Goal: Task Accomplishment & Management: Use online tool/utility

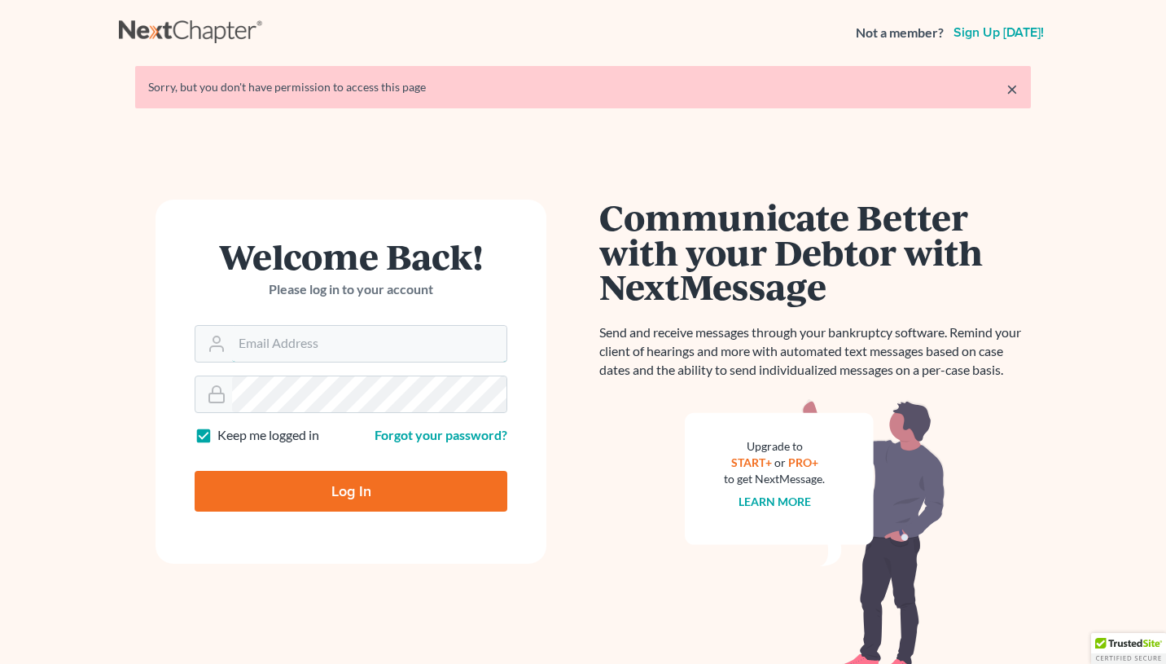
type input "[EMAIL_ADDRESS][DOMAIN_NAME]"
click at [370, 491] on input "Log In" at bounding box center [351, 491] width 313 height 41
type input "Thinking..."
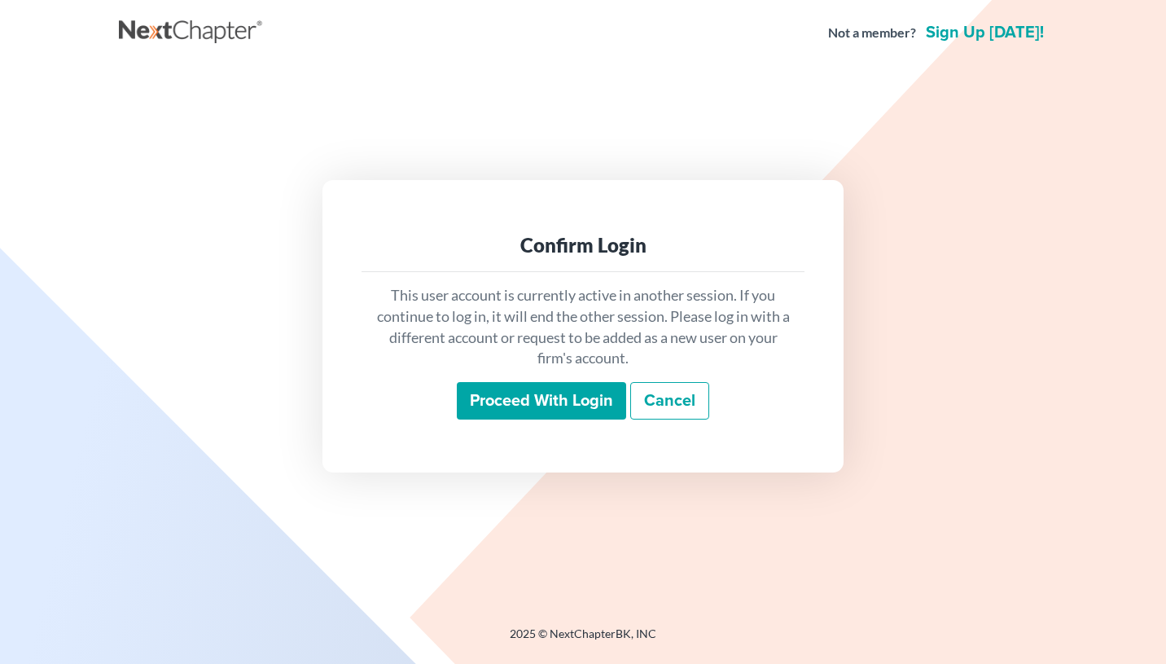
click at [533, 404] on input "Proceed with login" at bounding box center [541, 400] width 169 height 37
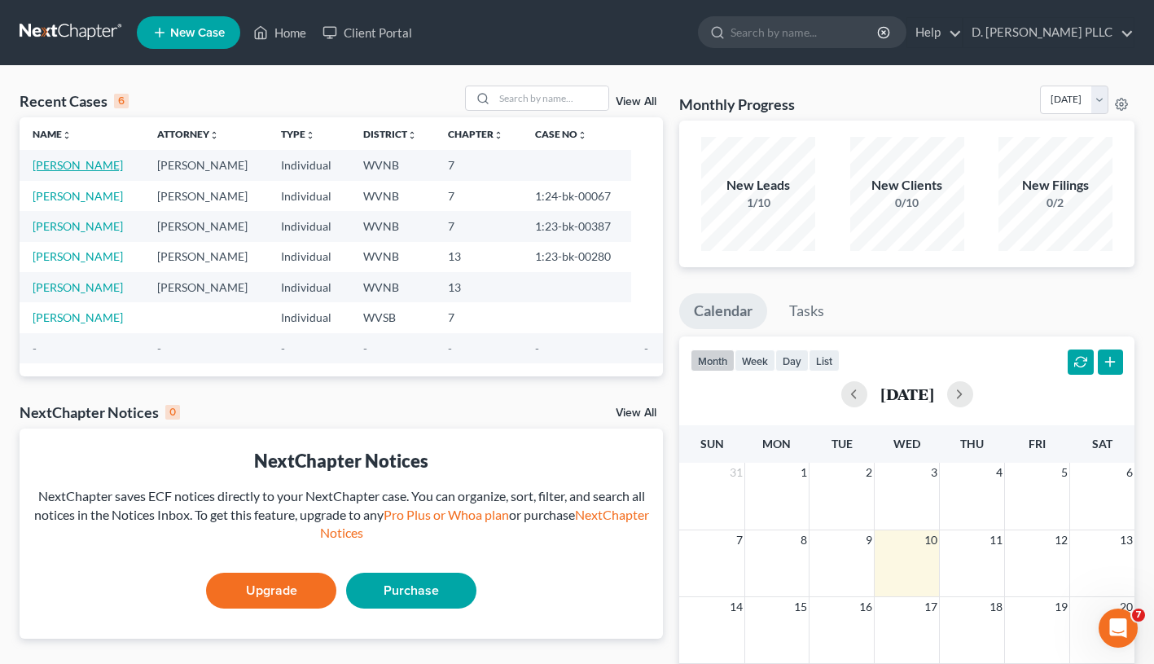
click at [82, 168] on link "[PERSON_NAME]" at bounding box center [78, 165] width 90 height 14
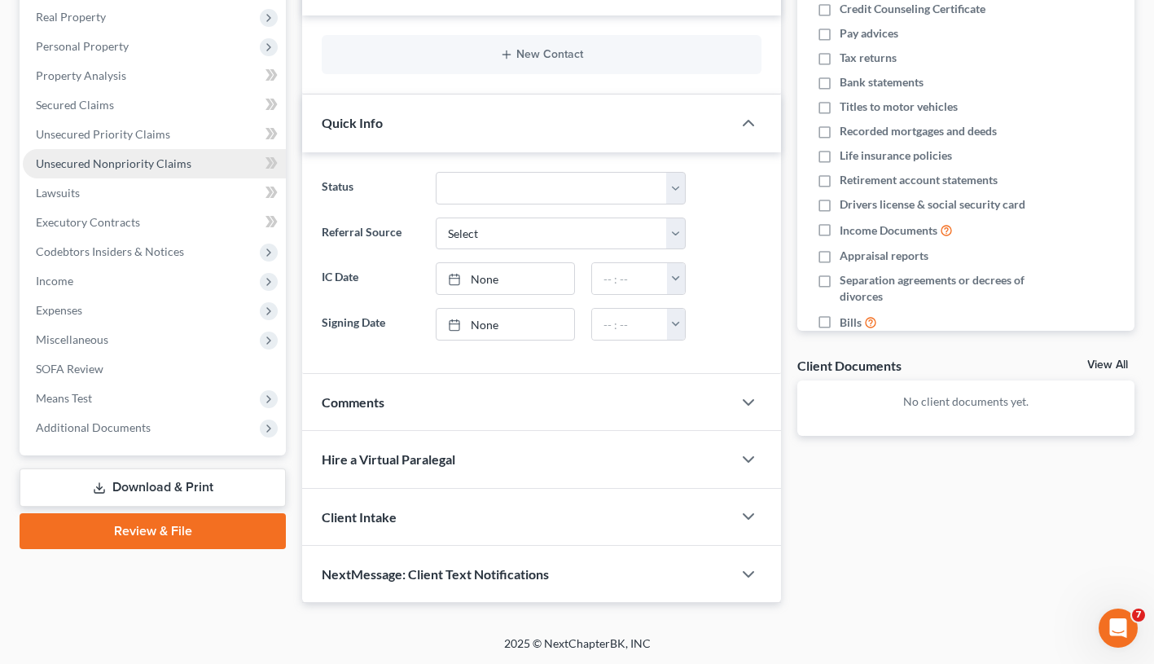
scroll to position [255, 0]
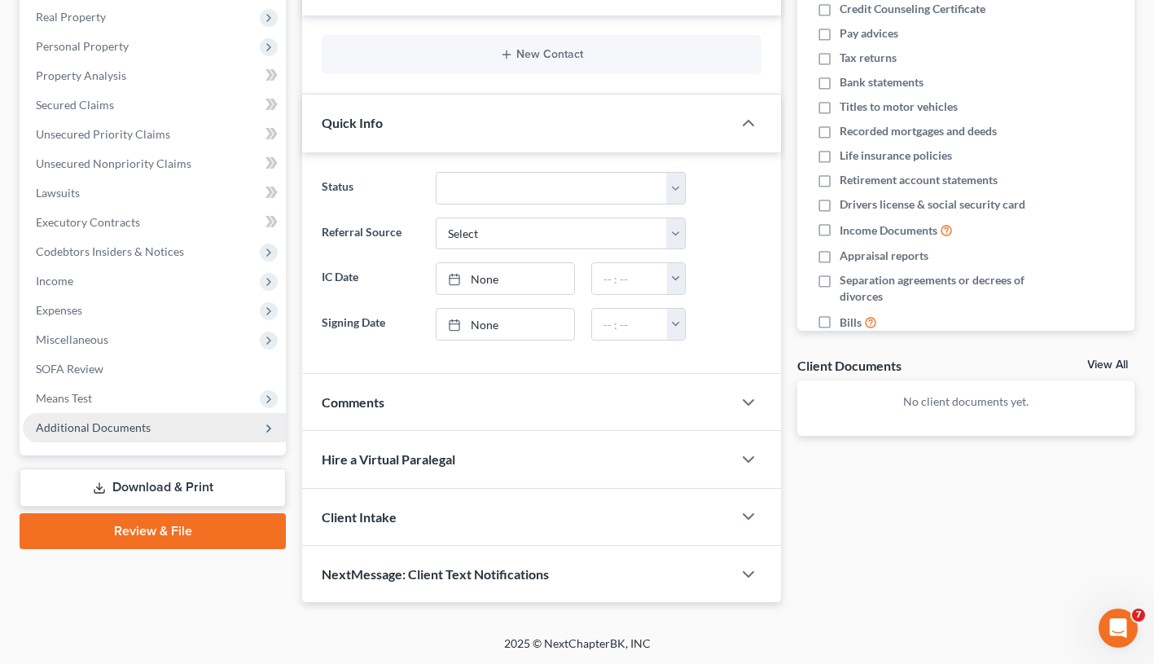
click at [137, 420] on span "Additional Documents" at bounding box center [93, 427] width 115 height 14
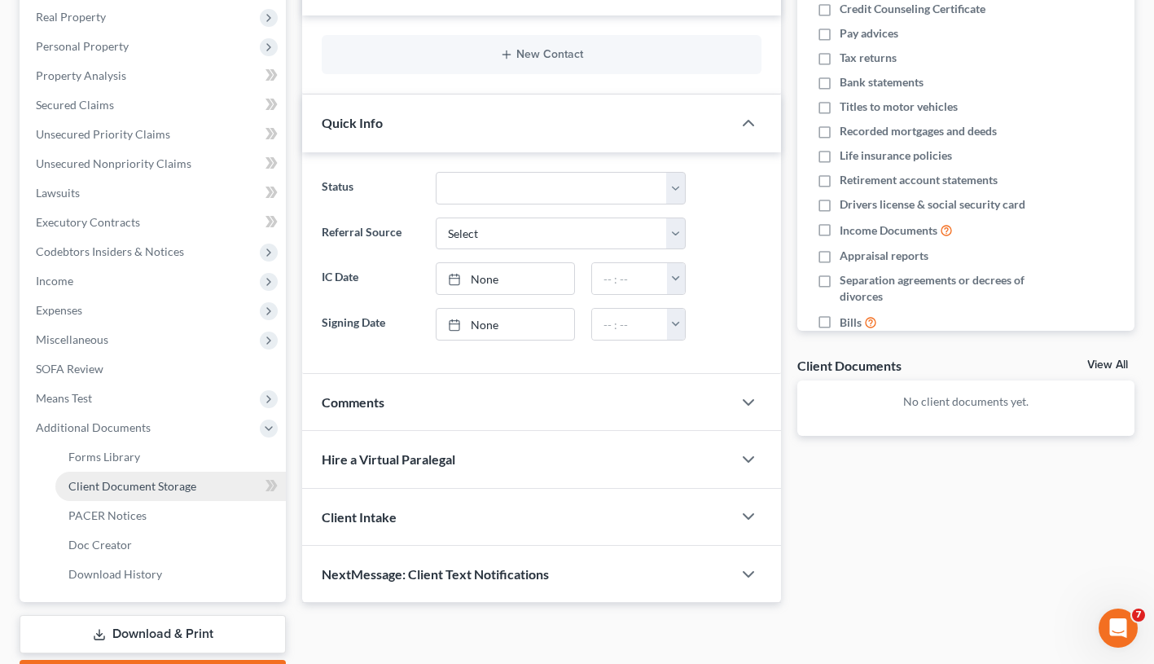
click at [138, 490] on span "Client Document Storage" at bounding box center [132, 486] width 128 height 14
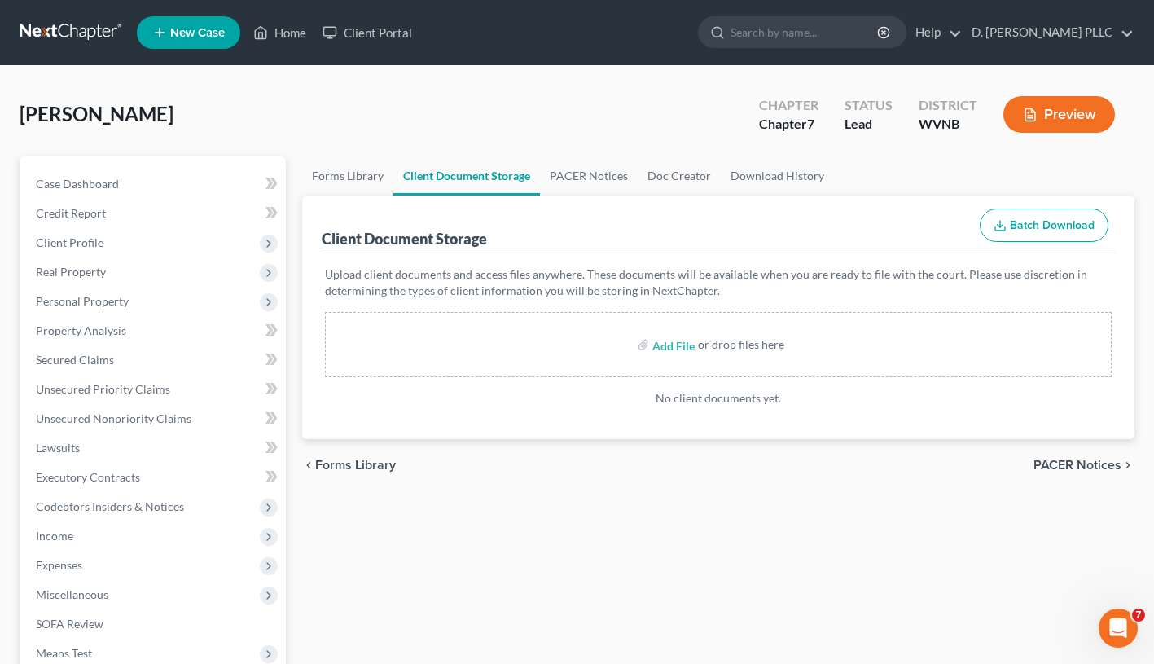
click at [444, 345] on div "Add File or drop files here" at bounding box center [718, 344] width 787 height 65
